Goal: Information Seeking & Learning: Learn about a topic

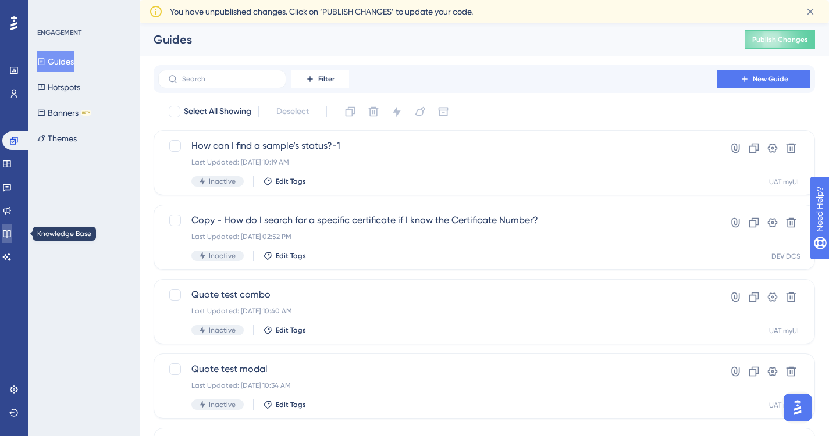
click at [10, 230] on icon at bounding box center [7, 234] width 8 height 8
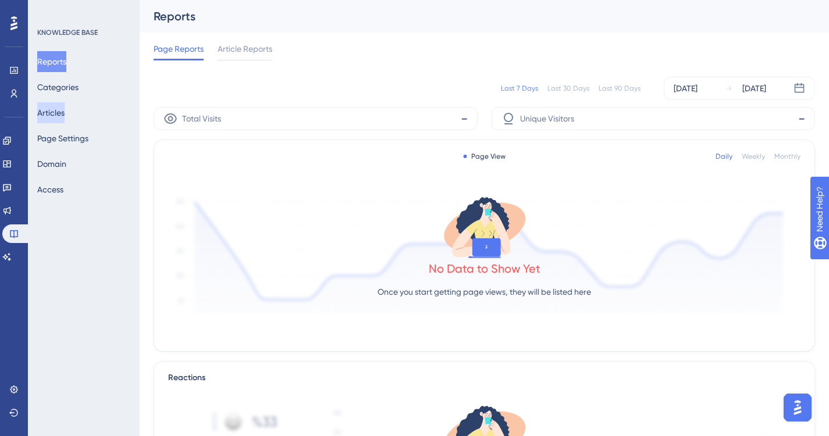
click at [65, 112] on button "Articles" at bounding box center [50, 112] width 27 height 21
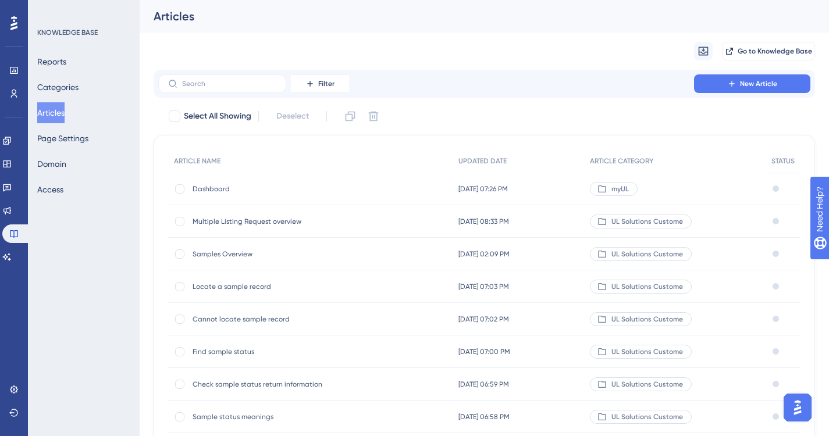
click at [223, 252] on span "Samples Overview" at bounding box center [286, 254] width 186 height 9
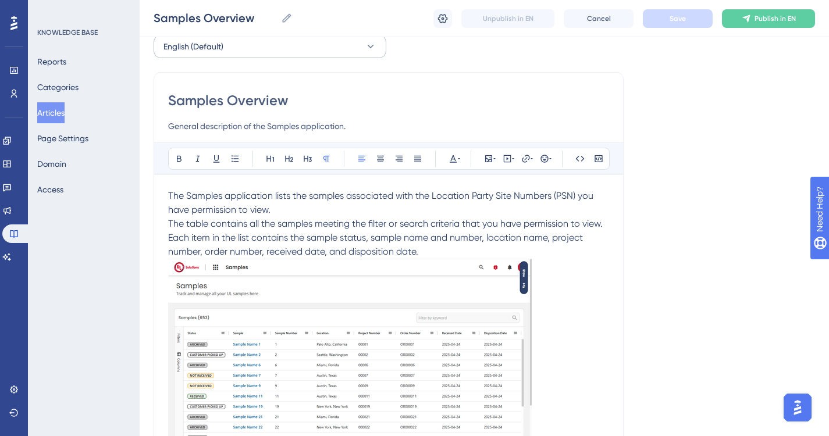
scroll to position [116, 0]
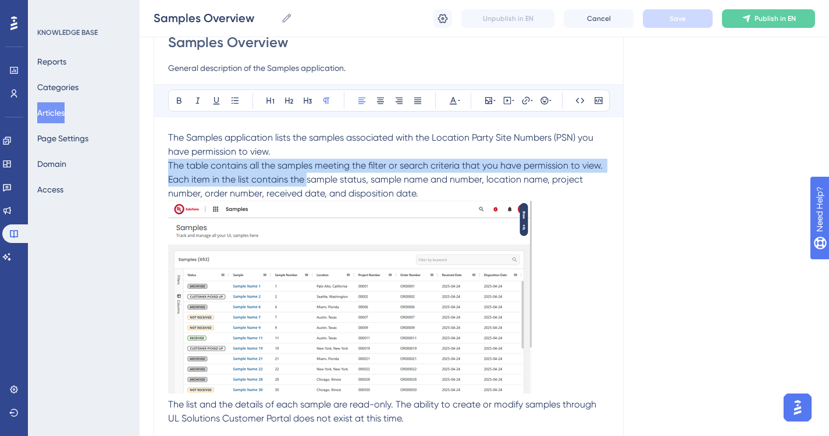
drag, startPoint x: 170, startPoint y: 166, endPoint x: 308, endPoint y: 184, distance: 139.7
click at [308, 184] on span "The table contains all the samples meeting the filter or search criteria that y…" at bounding box center [386, 179] width 437 height 39
copy span "The table contains all the samples meeting the filter or search criteria that y…"
